Goal: Information Seeking & Learning: Learn about a topic

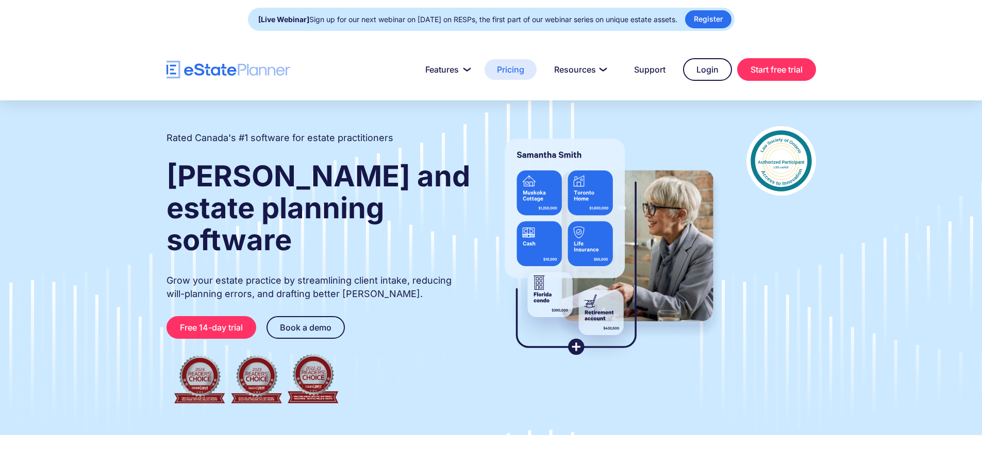
click at [505, 70] on link "Pricing" at bounding box center [510, 69] width 52 height 21
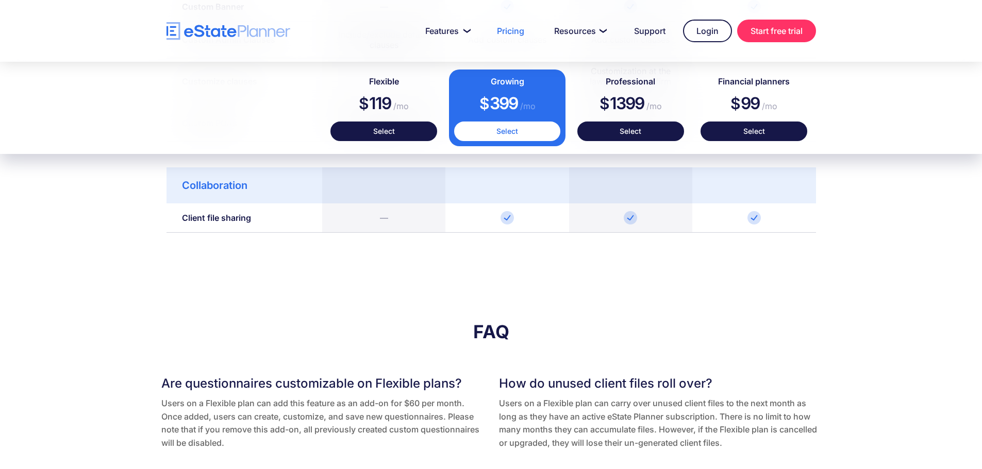
scroll to position [1752, 0]
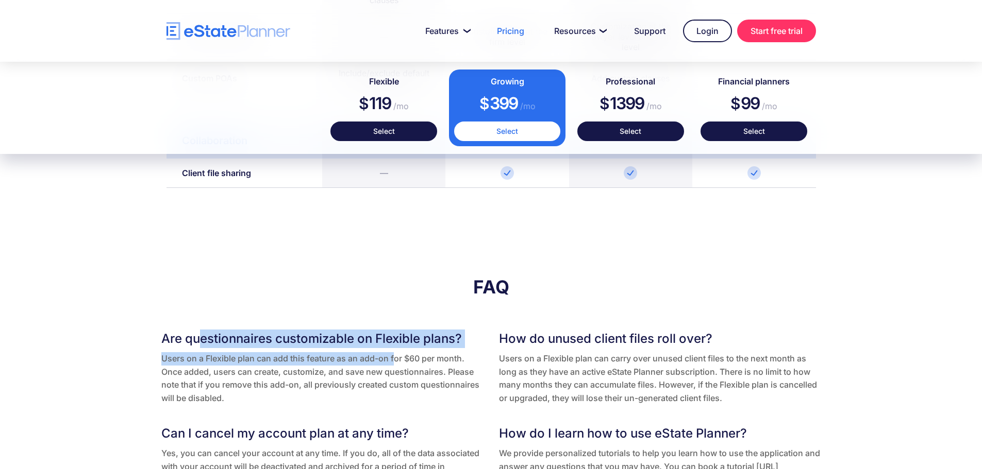
drag, startPoint x: 201, startPoint y: 340, endPoint x: 395, endPoint y: 361, distance: 194.9
click at [395, 361] on div "Are questionnaires customizable on Flexible plans? Users on a Flexible plan can…" at bounding box center [322, 367] width 322 height 75
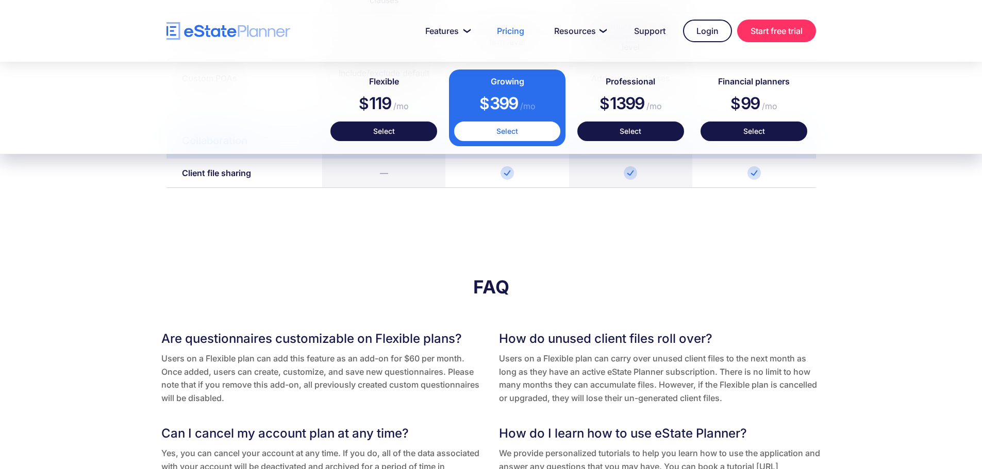
click at [255, 371] on p "Users on a Flexible plan can add this feature as an add-on for $60 per month. O…" at bounding box center [322, 378] width 322 height 53
drag, startPoint x: 188, startPoint y: 373, endPoint x: 331, endPoint y: 376, distance: 143.3
click at [331, 376] on p "Users on a Flexible plan can add this feature as an add-on for $60 per month. O…" at bounding box center [322, 378] width 322 height 53
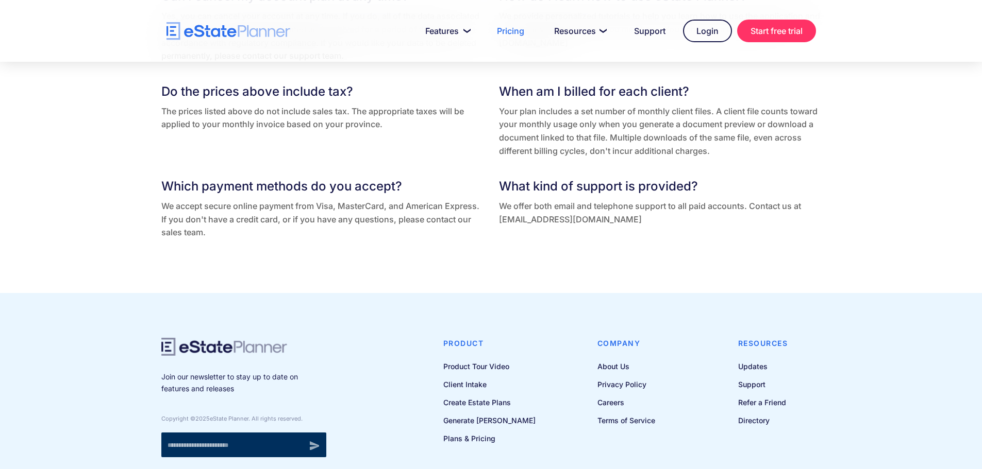
scroll to position [2248, 0]
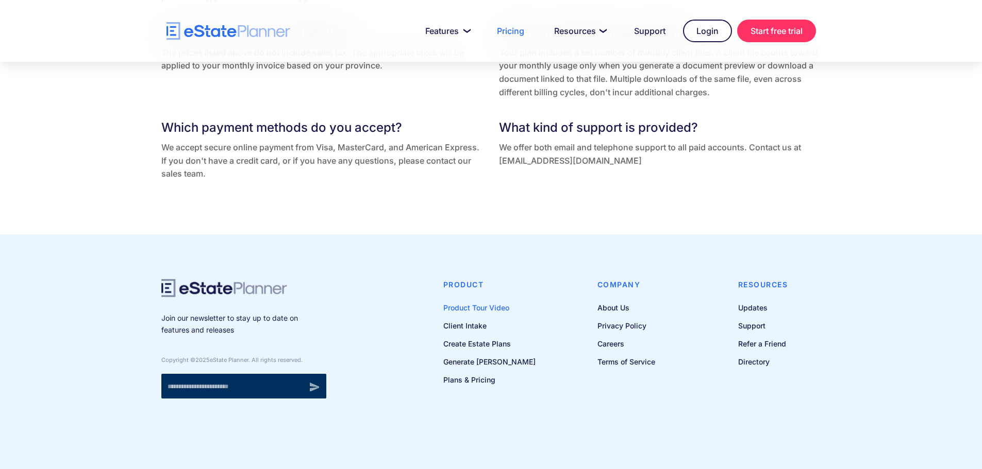
click at [500, 310] on link "Product Tour Video" at bounding box center [489, 307] width 92 height 13
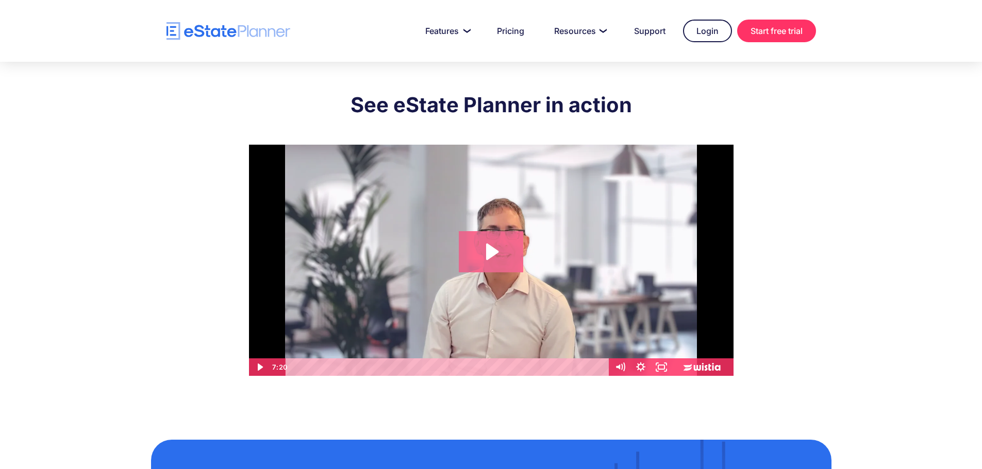
click at [486, 250] on icon "Play Video: eState Product Demo Video" at bounding box center [492, 252] width 12 height 16
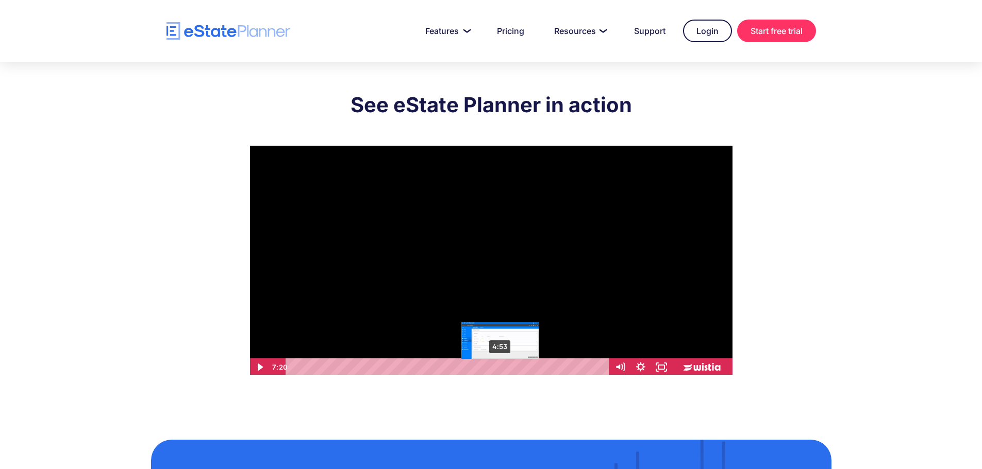
click at [500, 364] on div "4:53" at bounding box center [448, 368] width 311 height 18
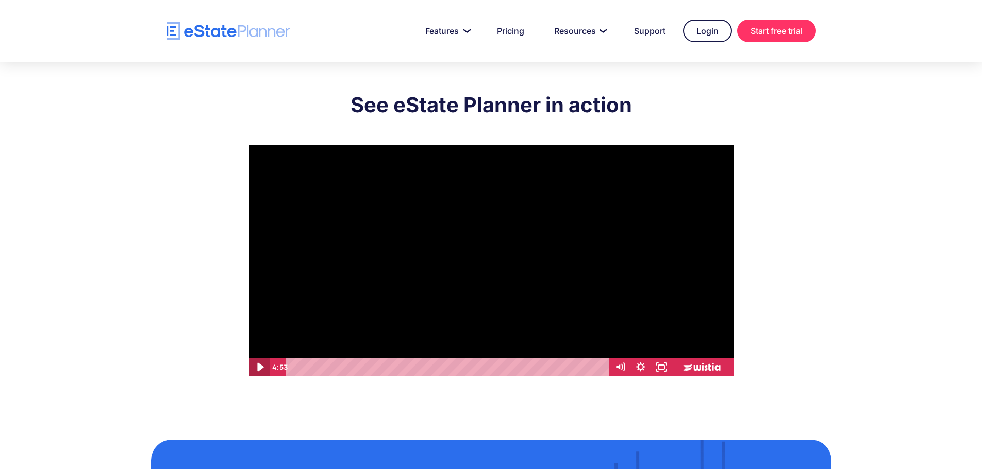
click at [262, 369] on icon "Play Video" at bounding box center [259, 367] width 25 height 21
click at [661, 368] on icon "Fullscreen" at bounding box center [661, 367] width 25 height 21
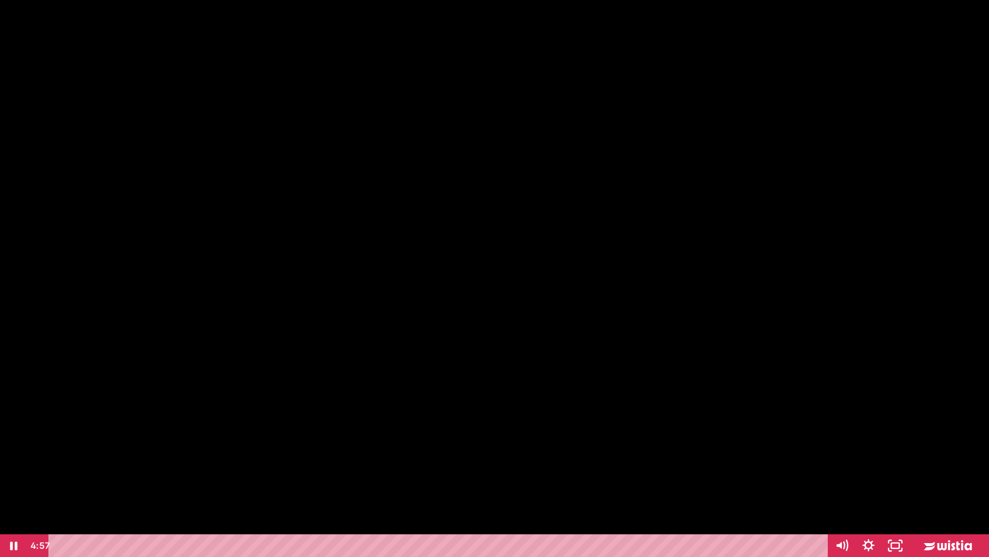
click at [550, 459] on div at bounding box center [494, 278] width 989 height 557
click at [580, 469] on div "5:00" at bounding box center [440, 545] width 764 height 23
click at [586, 469] on div "5:04" at bounding box center [440, 545] width 764 height 23
click at [592, 469] on div "5:07" at bounding box center [440, 545] width 764 height 23
click at [603, 469] on div "5:13" at bounding box center [440, 545] width 764 height 23
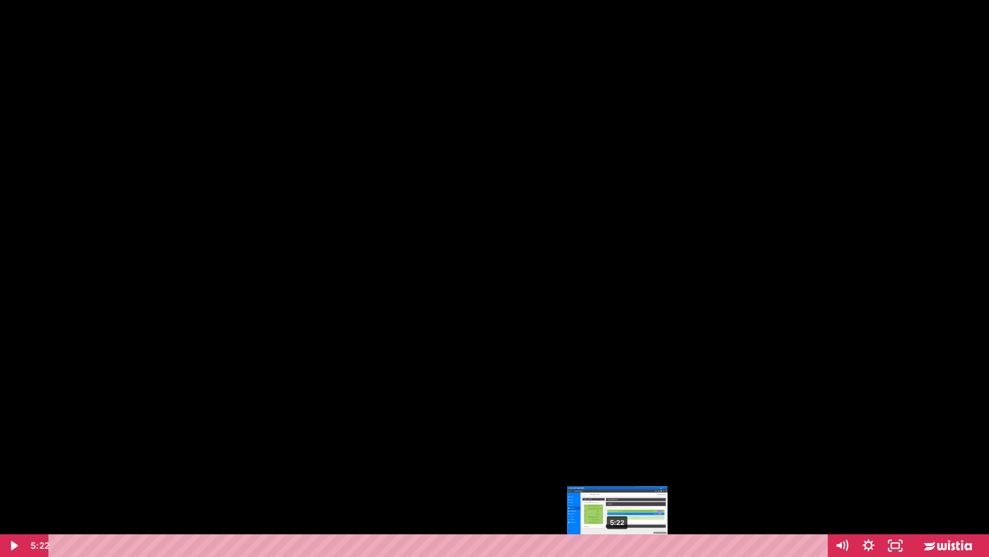
click at [618, 469] on div "5:22" at bounding box center [440, 545] width 764 height 23
click at [629, 469] on div "5:29" at bounding box center [440, 545] width 764 height 23
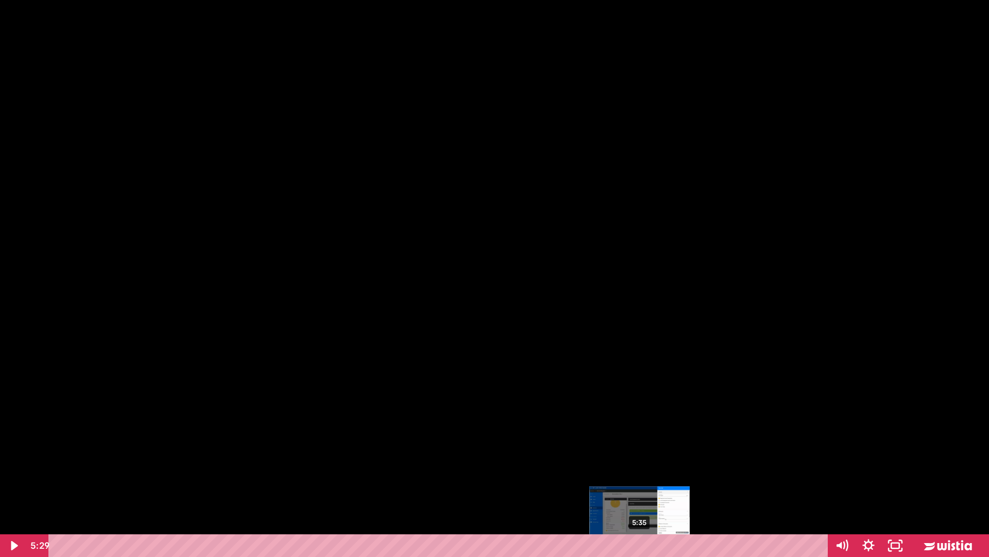
click at [640, 469] on div "5:35" at bounding box center [440, 545] width 764 height 23
click at [541, 356] on div at bounding box center [494, 278] width 989 height 557
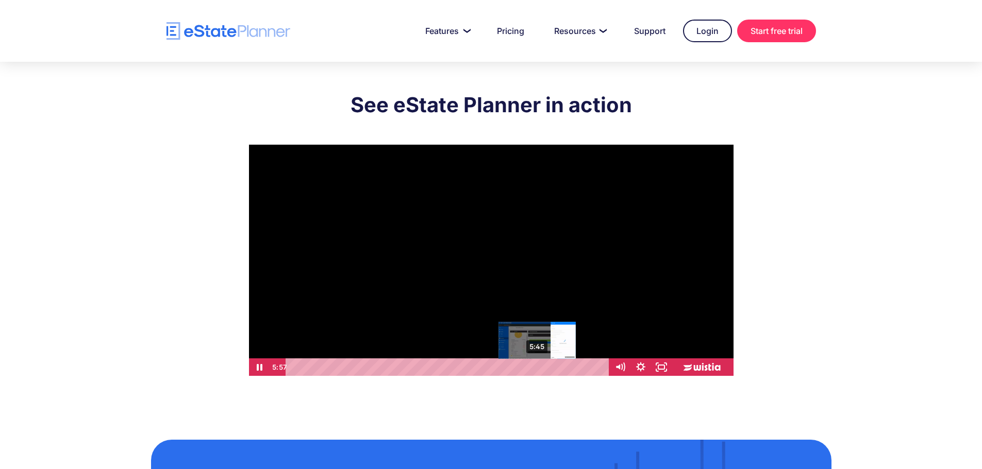
click at [538, 367] on div "5:45" at bounding box center [448, 368] width 311 height 18
click at [529, 366] on div "5:34" at bounding box center [448, 368] width 311 height 18
click at [517, 364] on div "5:16" at bounding box center [448, 368] width 311 height 18
click at [662, 367] on icon "Fullscreen" at bounding box center [660, 368] width 21 height 18
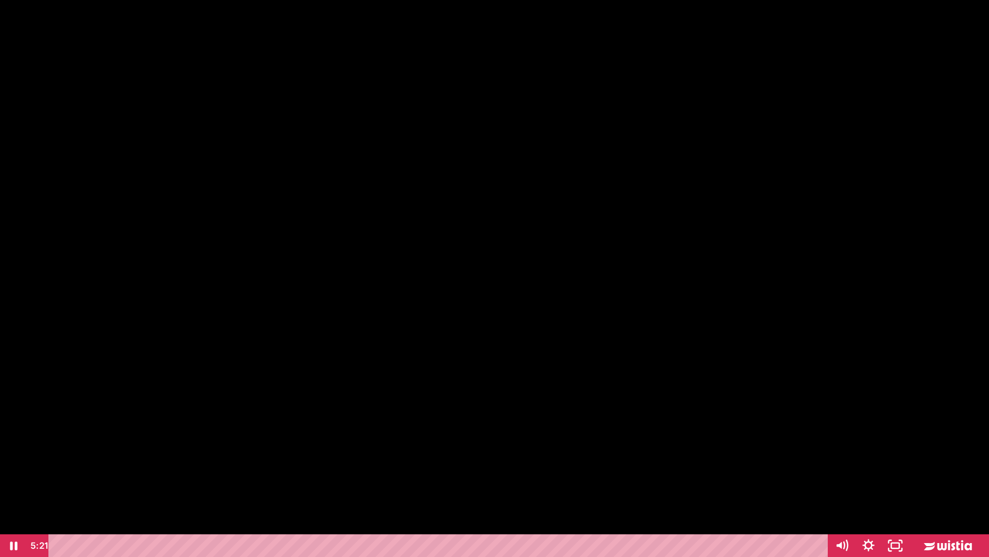
click at [444, 301] on div at bounding box center [494, 278] width 989 height 557
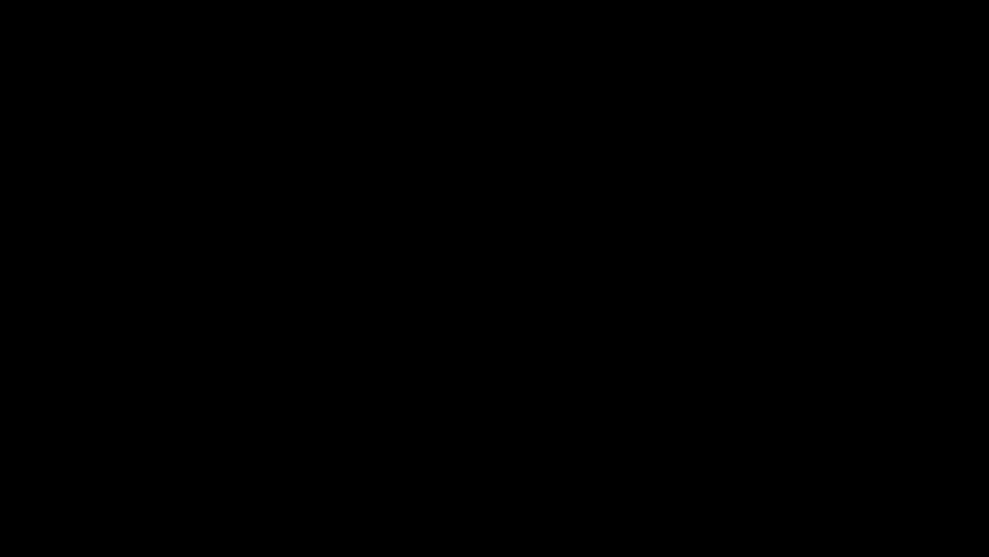
click at [444, 301] on div at bounding box center [494, 278] width 989 height 557
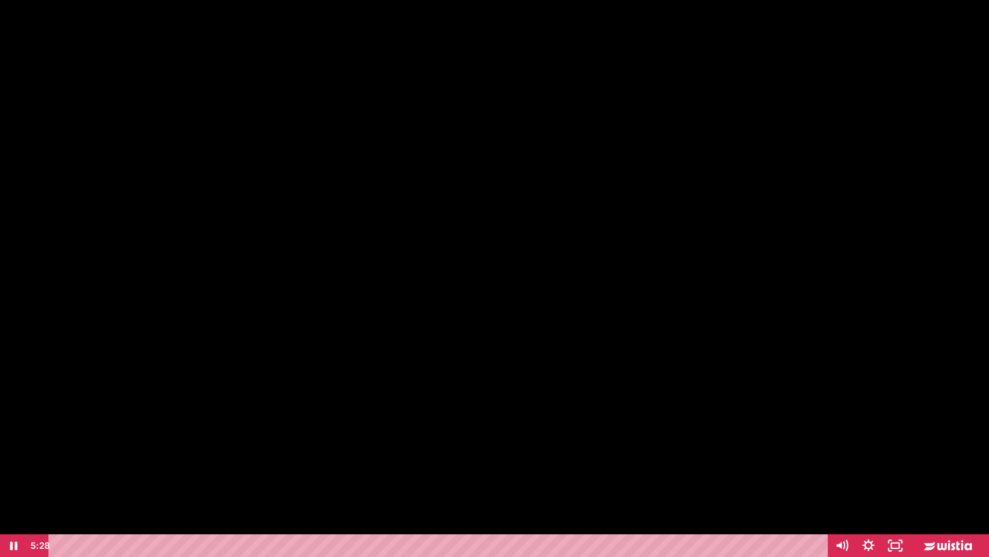
click at [446, 308] on div at bounding box center [494, 278] width 989 height 557
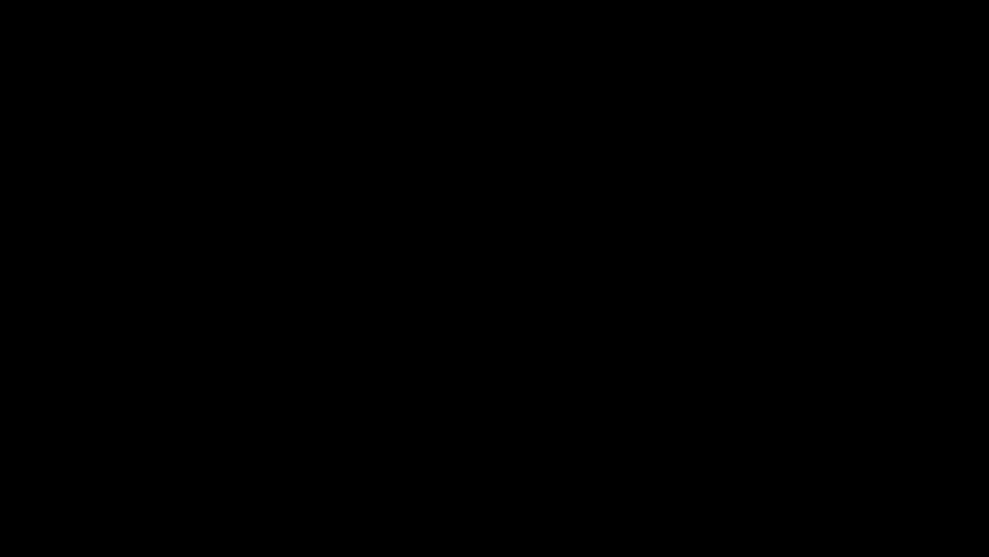
click at [446, 308] on div at bounding box center [494, 278] width 989 height 557
click at [854, 278] on div at bounding box center [494, 278] width 989 height 557
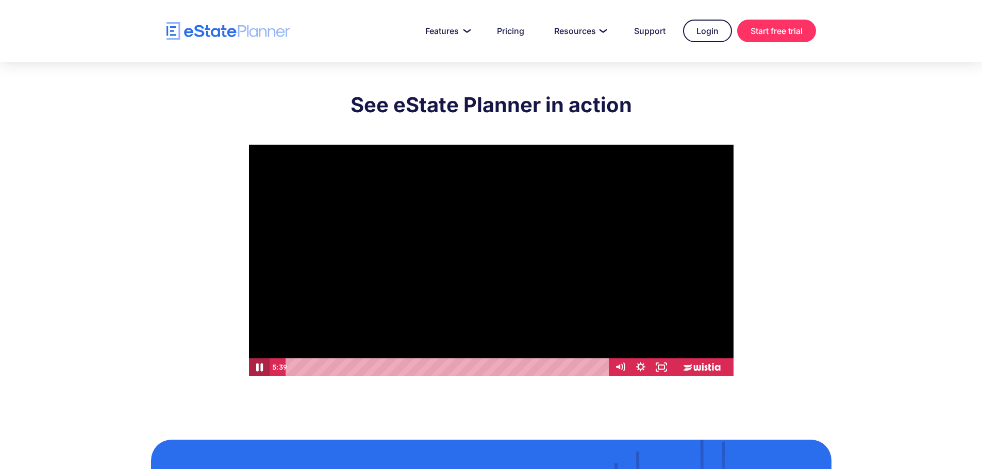
click at [256, 368] on icon "Pause" at bounding box center [259, 367] width 25 height 21
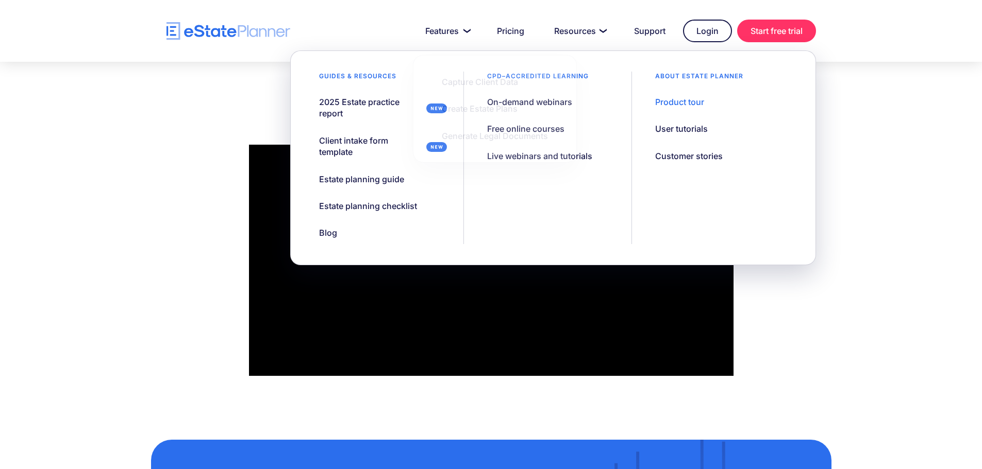
click at [234, 35] on img "home" at bounding box center [228, 31] width 124 height 18
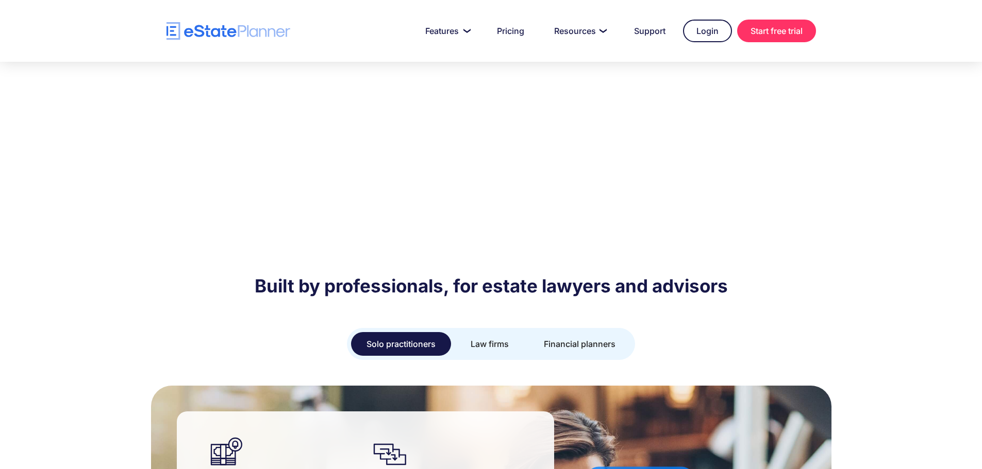
scroll to position [670, 0]
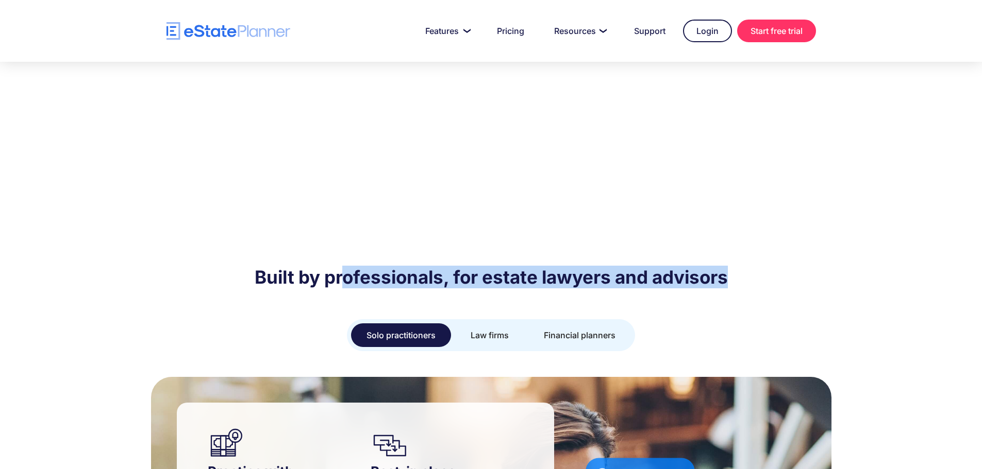
drag, startPoint x: 340, startPoint y: 251, endPoint x: 763, endPoint y: 249, distance: 422.6
click at [763, 266] on h2 "Built by professionals, for estate lawyers and advisors" at bounding box center [490, 277] width 649 height 23
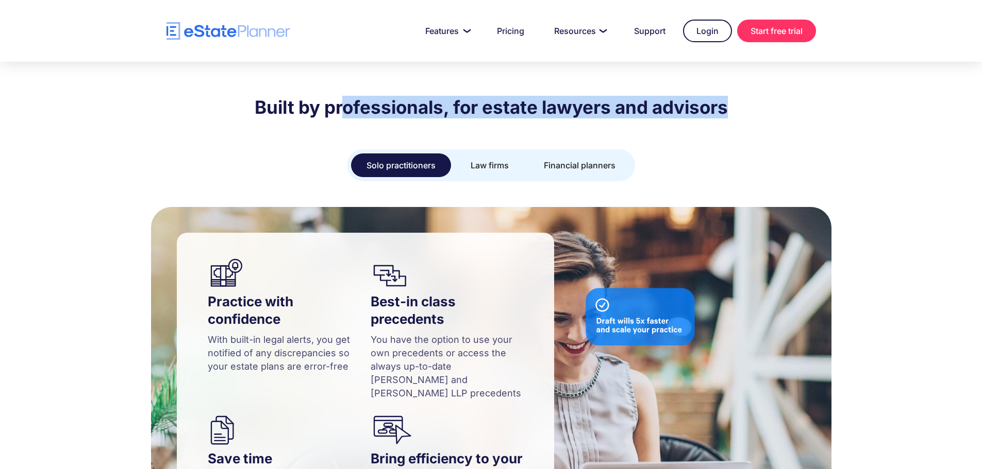
scroll to position [876, 0]
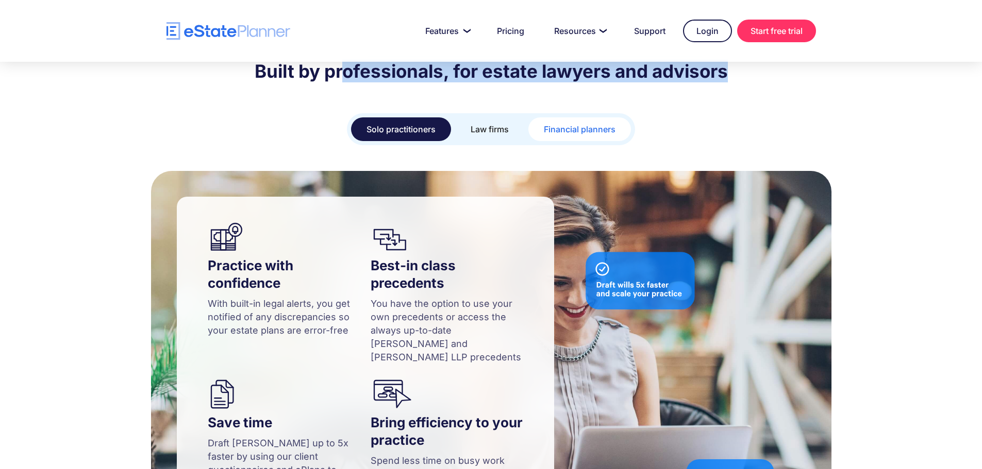
click at [571, 122] on div "Financial planners" at bounding box center [580, 129] width 72 height 14
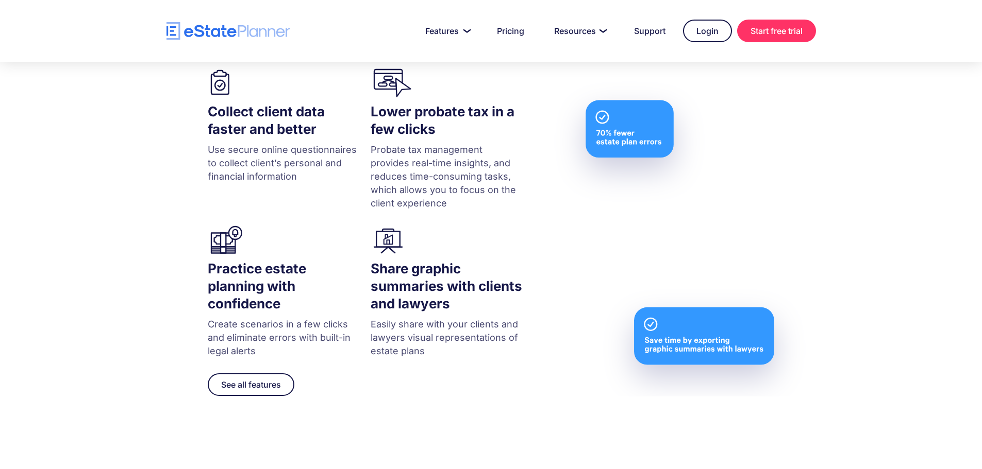
scroll to position [1082, 0]
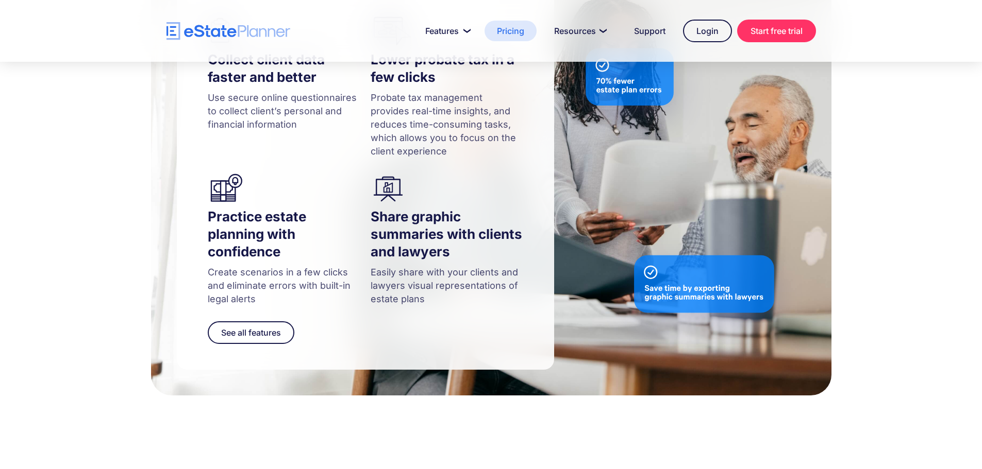
click at [509, 30] on link "Pricing" at bounding box center [510, 31] width 52 height 21
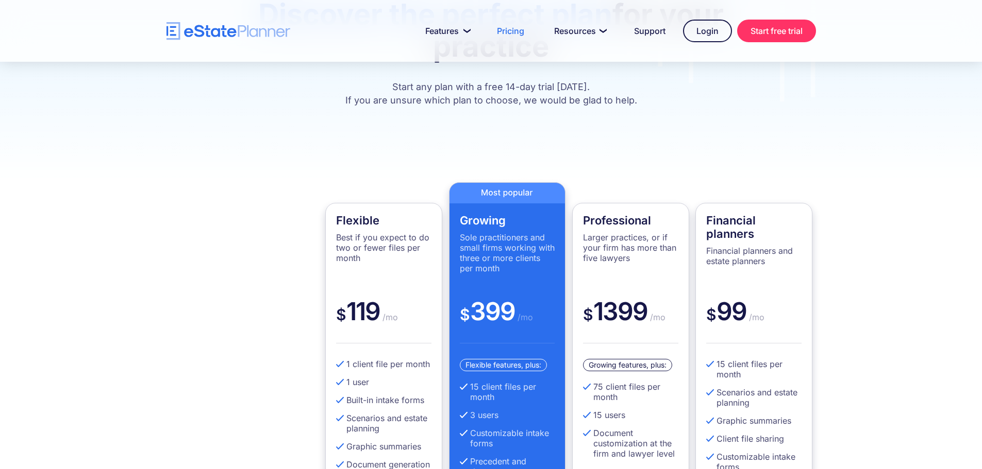
scroll to position [206, 0]
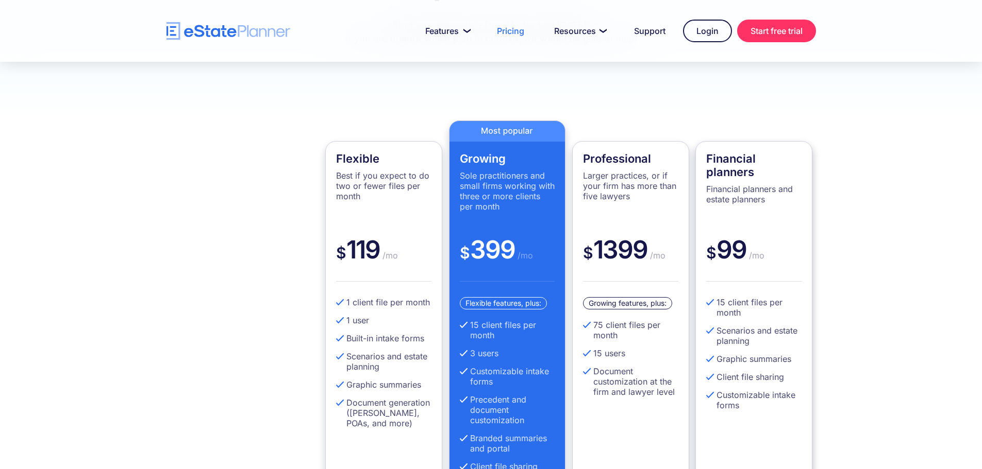
click at [755, 171] on h4 "Financial planners" at bounding box center [753, 165] width 95 height 27
drag, startPoint x: 714, startPoint y: 189, endPoint x: 775, endPoint y: 204, distance: 63.1
click at [775, 204] on p "Financial planners and estate planners" at bounding box center [753, 194] width 95 height 21
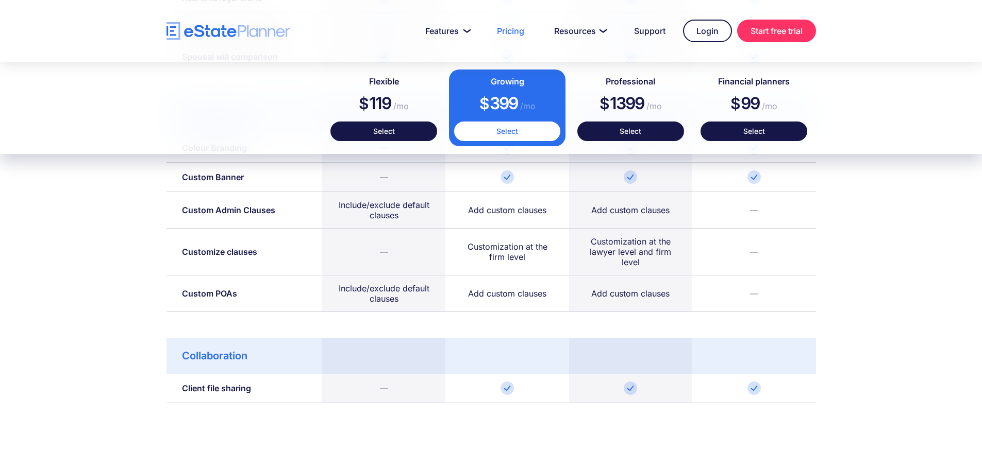
scroll to position [1546, 0]
